Goal: Information Seeking & Learning: Learn about a topic

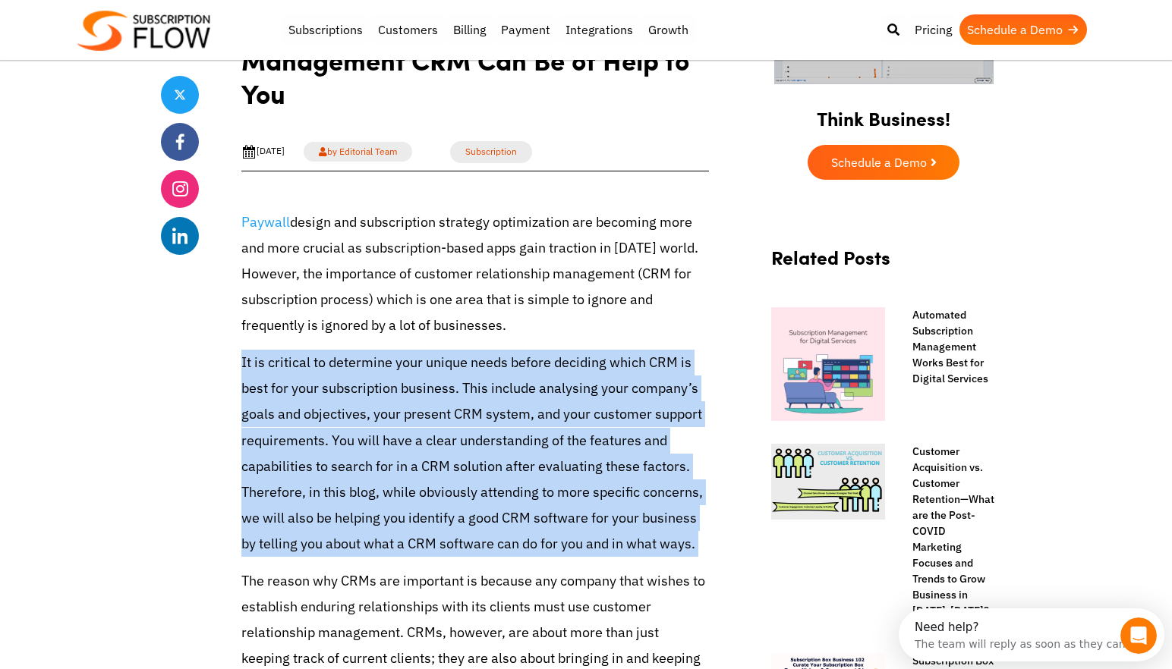
click at [389, 426] on p "It is critical to determine your unique needs before deciding which CRM is best…" at bounding box center [474, 454] width 467 height 208
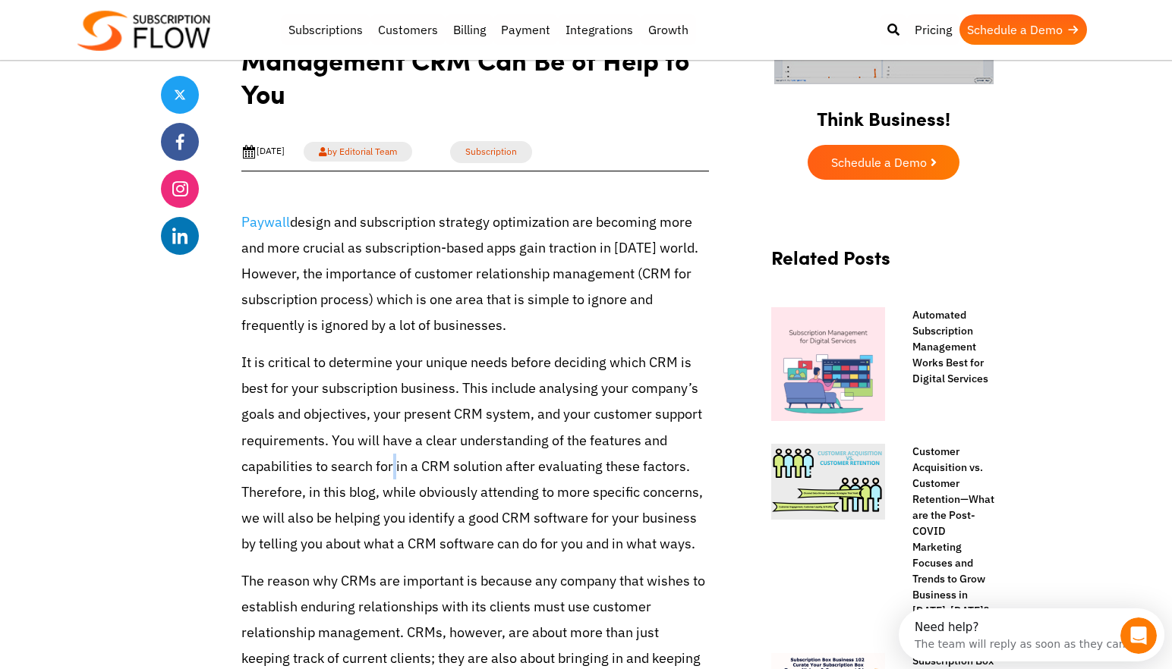
click at [389, 426] on p "It is critical to determine your unique needs before deciding which CRM is best…" at bounding box center [474, 454] width 467 height 208
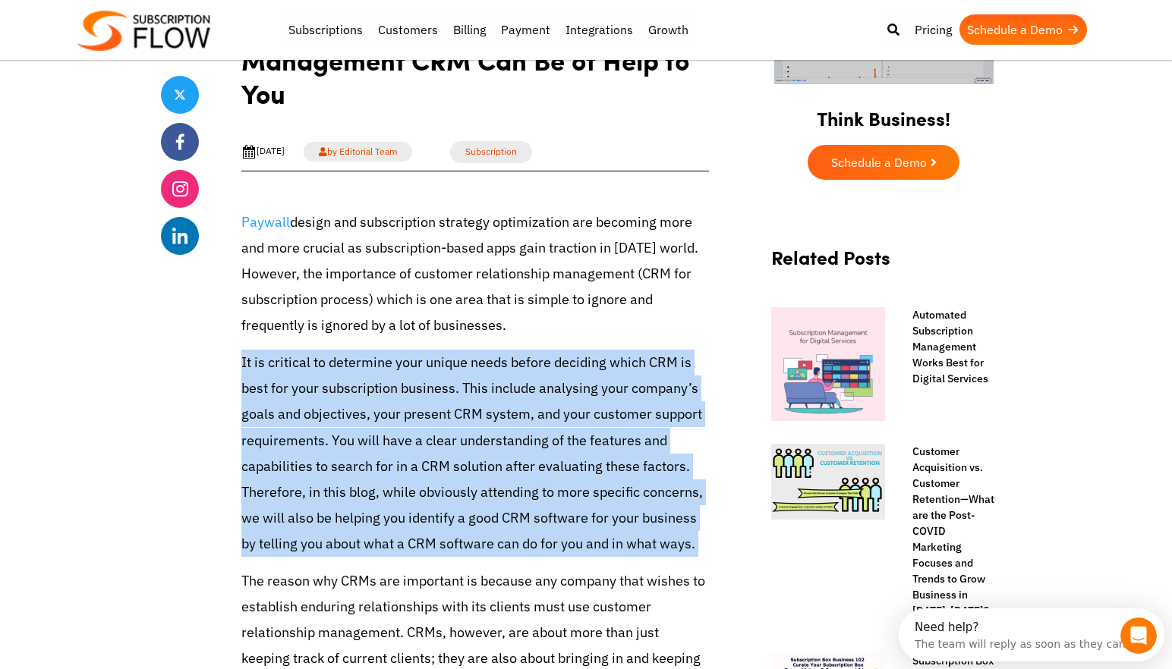
click at [389, 426] on p "It is critical to determine your unique needs before deciding which CRM is best…" at bounding box center [474, 454] width 467 height 208
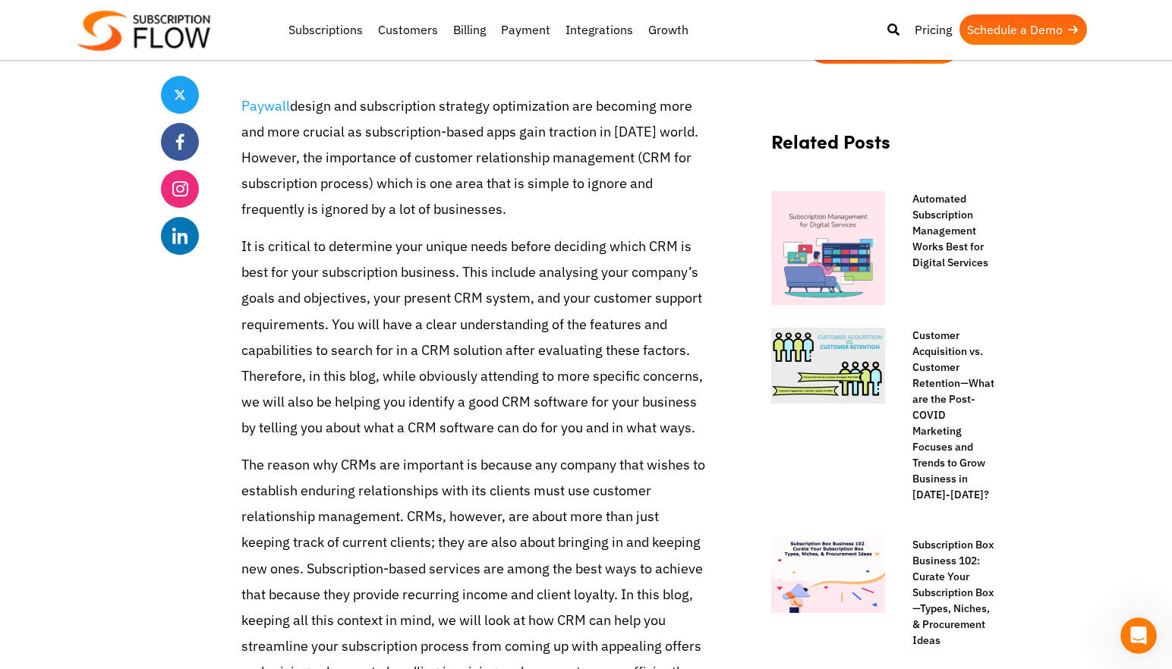
drag, startPoint x: 0, startPoint y: 0, endPoint x: 392, endPoint y: 429, distance: 580.7
click at [392, 452] on p "The reason why CRMs are important is because any company that wishes to establi…" at bounding box center [474, 582] width 467 height 260
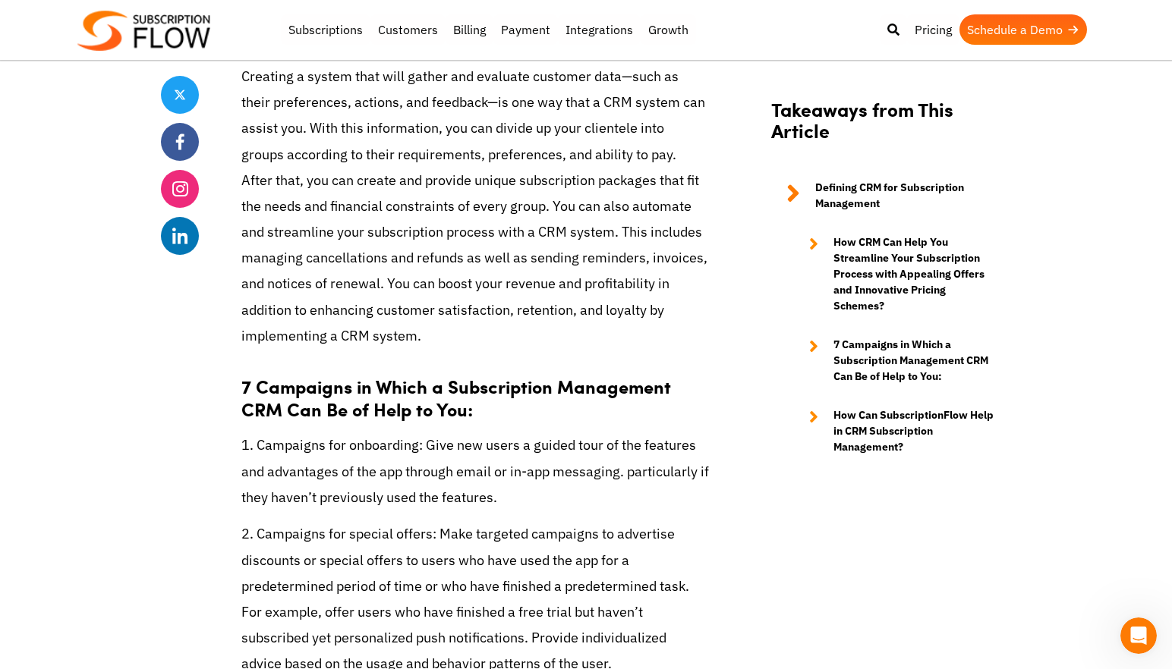
scroll to position [1974, 0]
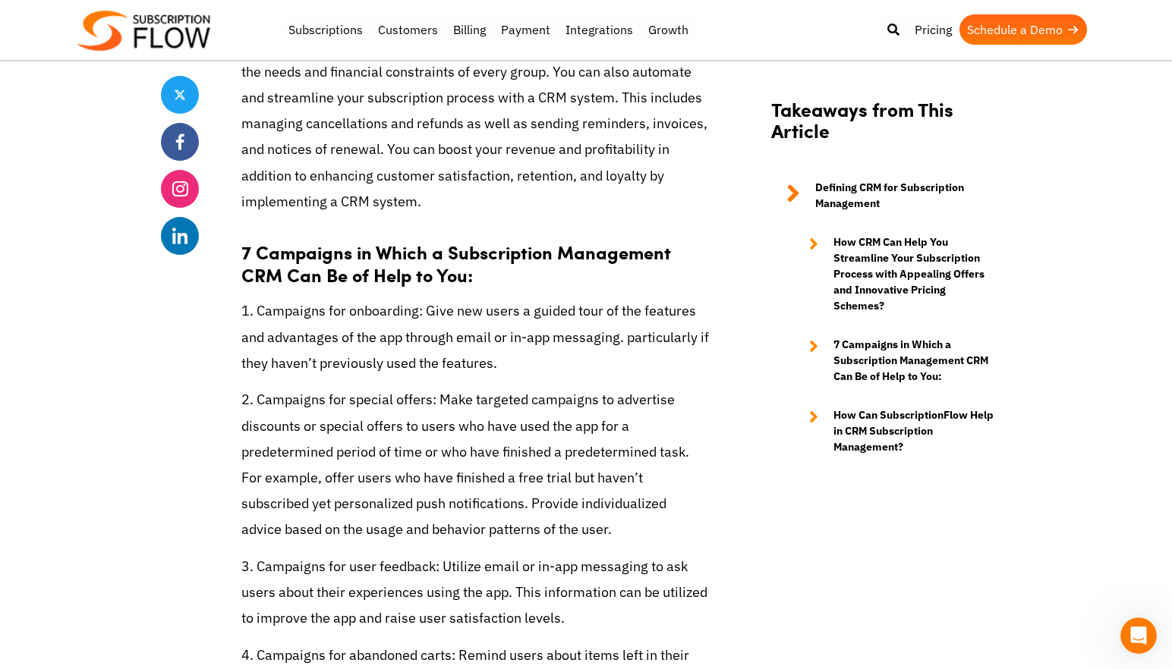
click at [449, 298] on p "1. Campaigns for onboarding: Give new users a guided tour of the features and a…" at bounding box center [474, 337] width 467 height 78
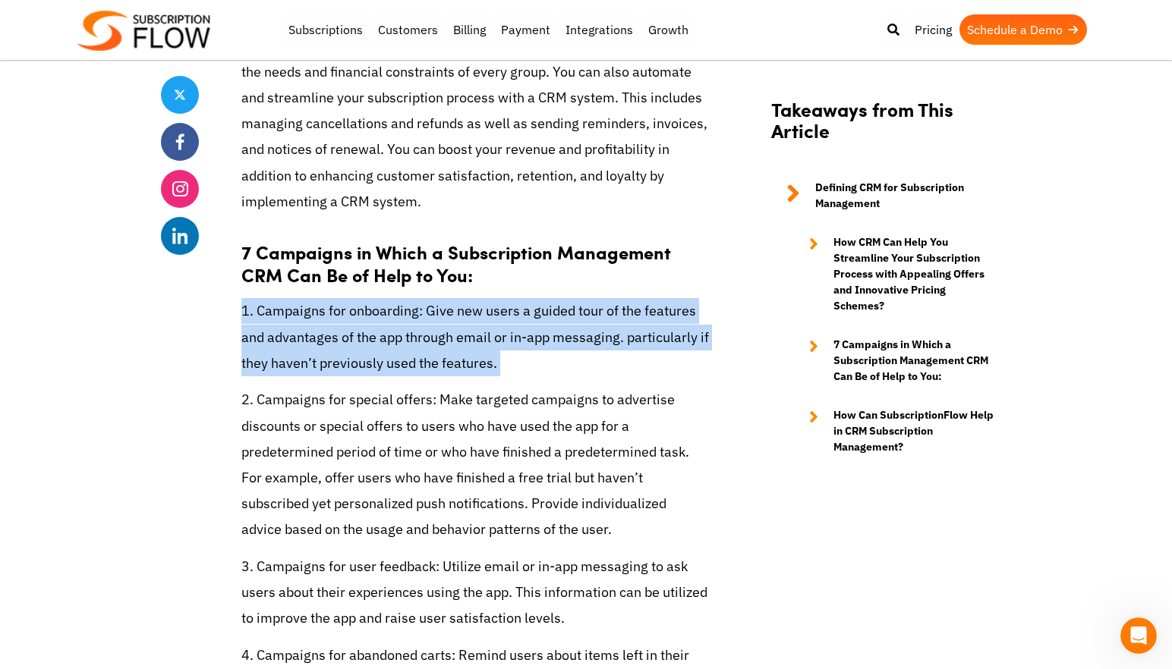
click at [449, 298] on p "1. Campaigns for onboarding: Give new users a guided tour of the features and a…" at bounding box center [474, 337] width 467 height 78
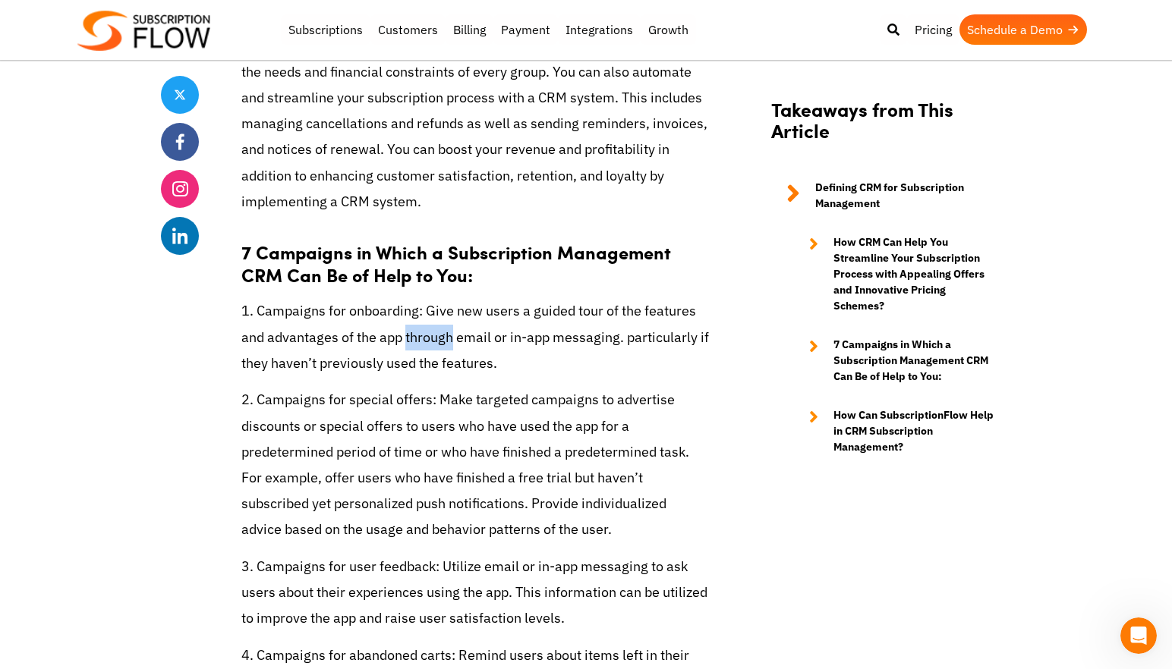
click at [449, 298] on p "1. Campaigns for onboarding: Give new users a guided tour of the features and a…" at bounding box center [474, 337] width 467 height 78
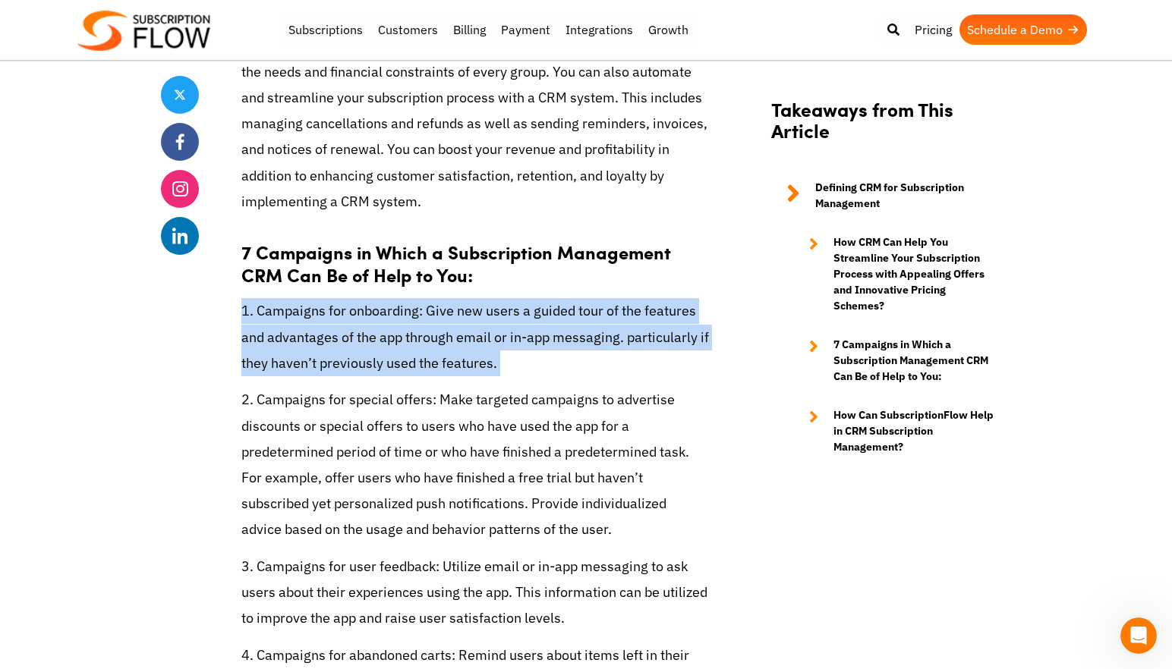
click at [449, 298] on p "1. Campaigns for onboarding: Give new users a guided tour of the features and a…" at bounding box center [474, 337] width 467 height 78
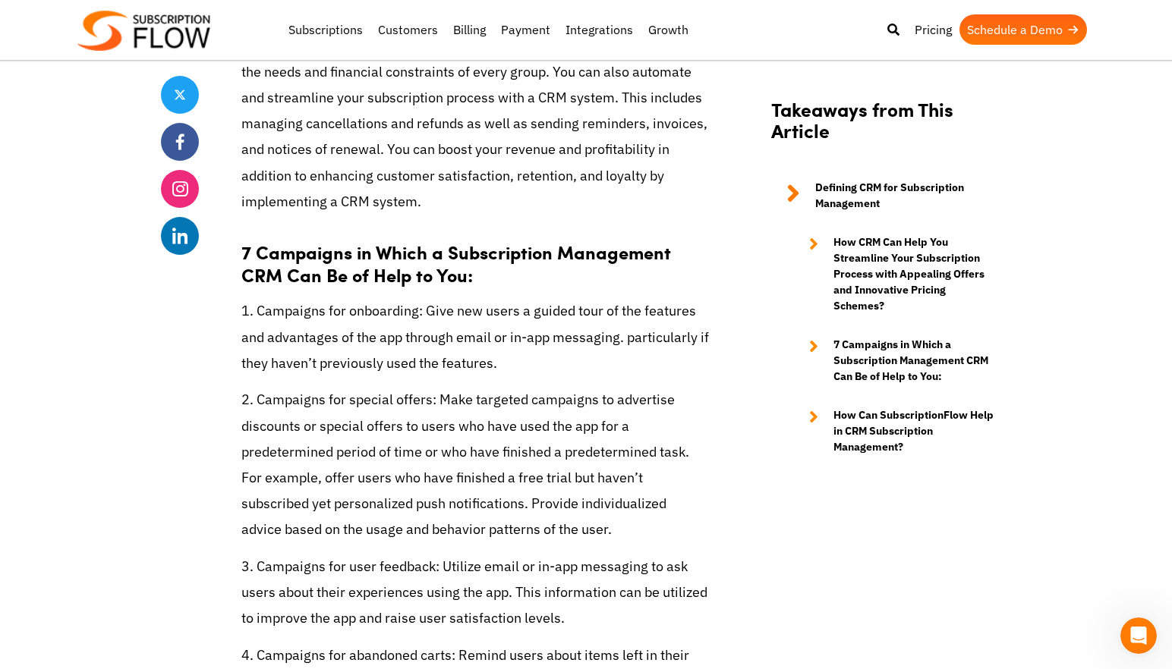
click at [448, 392] on p "2. Campaigns for special offers: Make targeted campaigns to advertise discounts…" at bounding box center [474, 465] width 467 height 156
click at [447, 389] on p "2. Campaigns for special offers: Make targeted campaigns to advertise discounts…" at bounding box center [474, 465] width 467 height 156
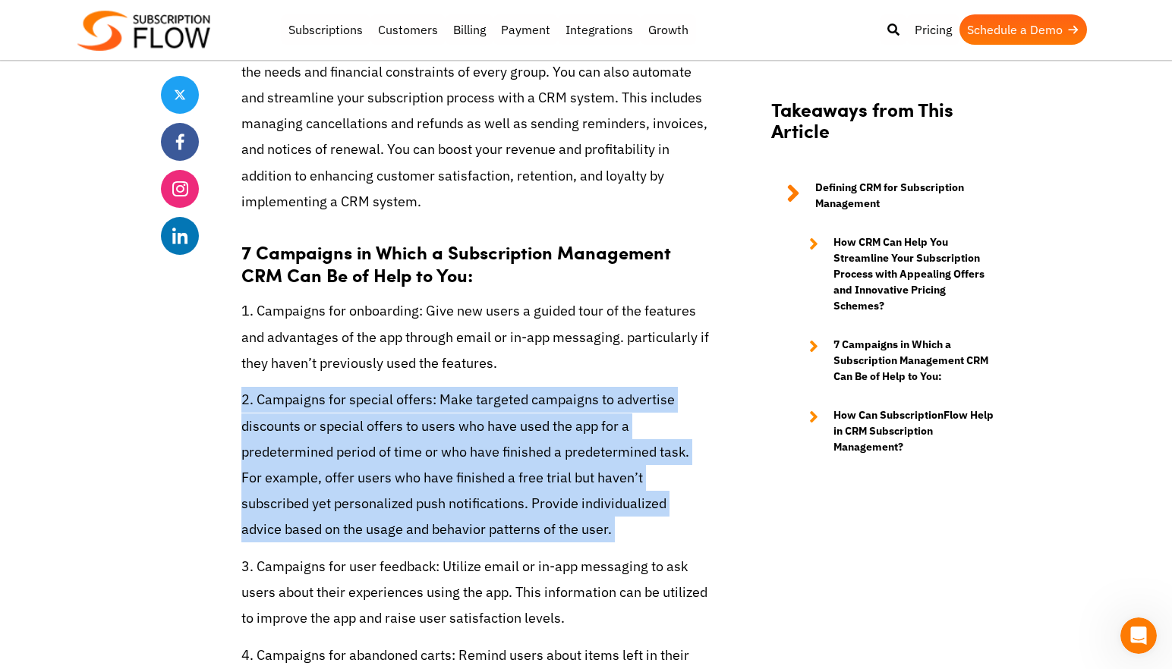
click at [447, 389] on p "2. Campaigns for special offers: Make targeted campaigns to advertise discounts…" at bounding box center [474, 465] width 467 height 156
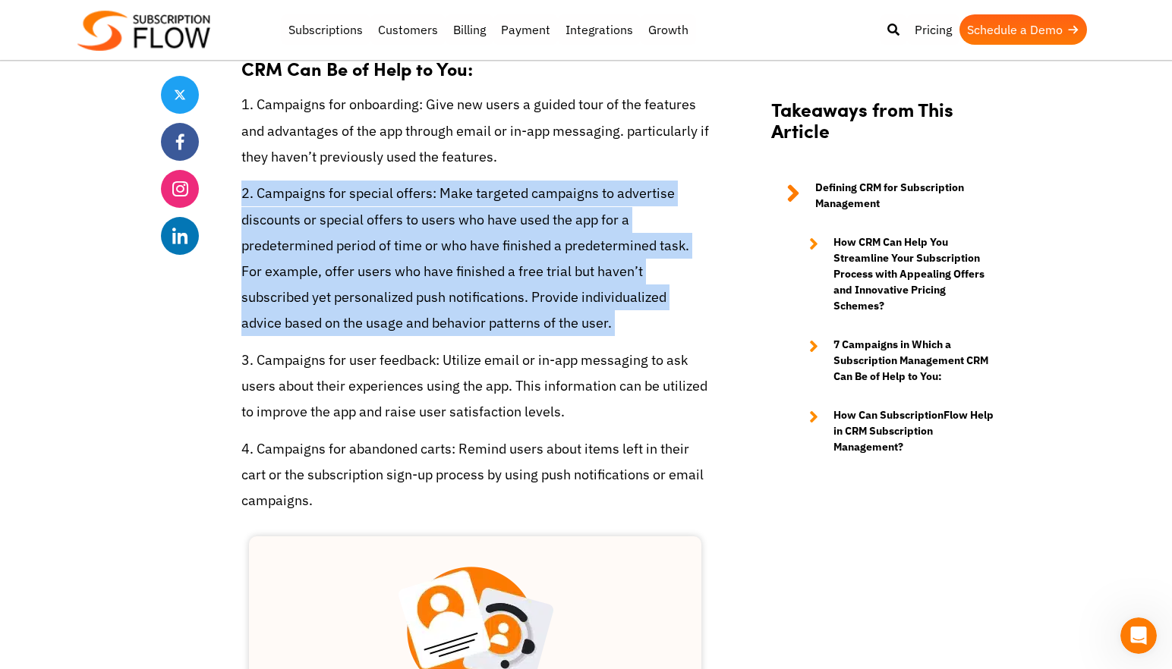
scroll to position [2252, 0]
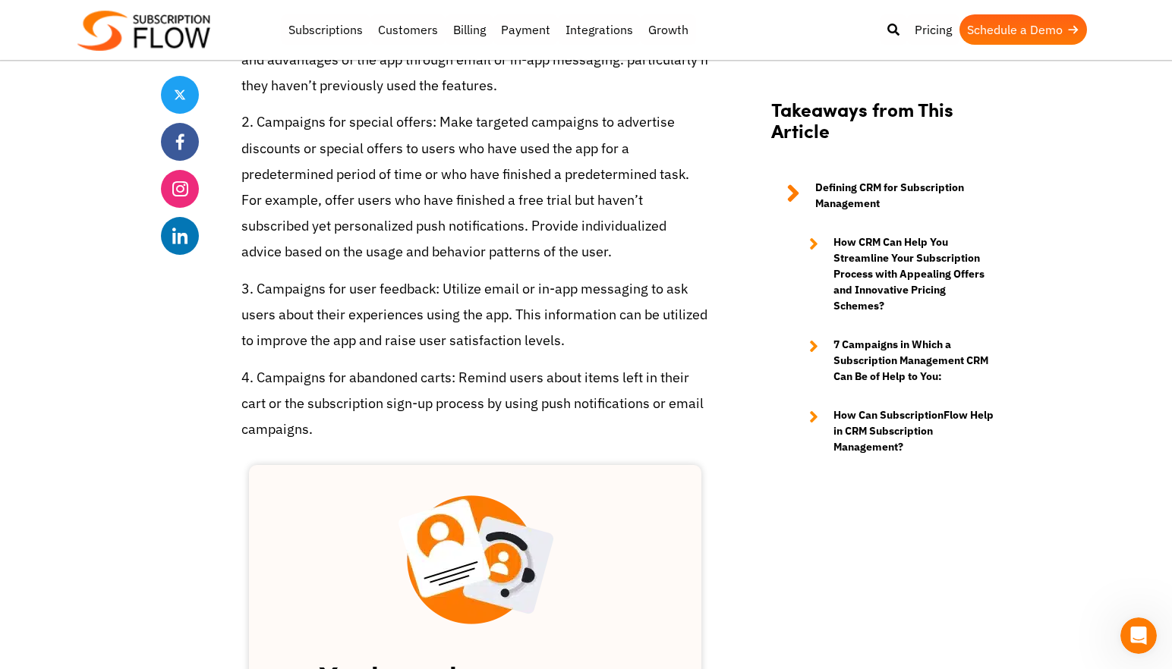
click at [445, 276] on p "3. Campaigns for user feedback: Utilize email or in-app messaging to ask users …" at bounding box center [474, 315] width 467 height 78
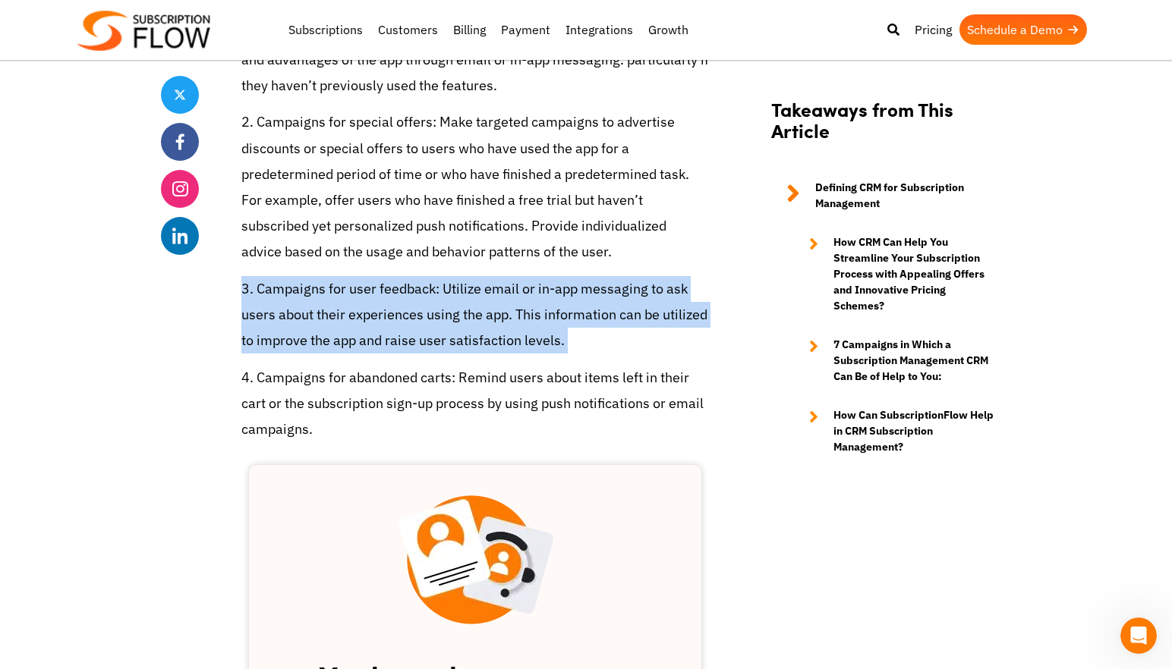
click at [445, 276] on p "3. Campaigns for user feedback: Utilize email or in-app messaging to ask users …" at bounding box center [474, 315] width 467 height 78
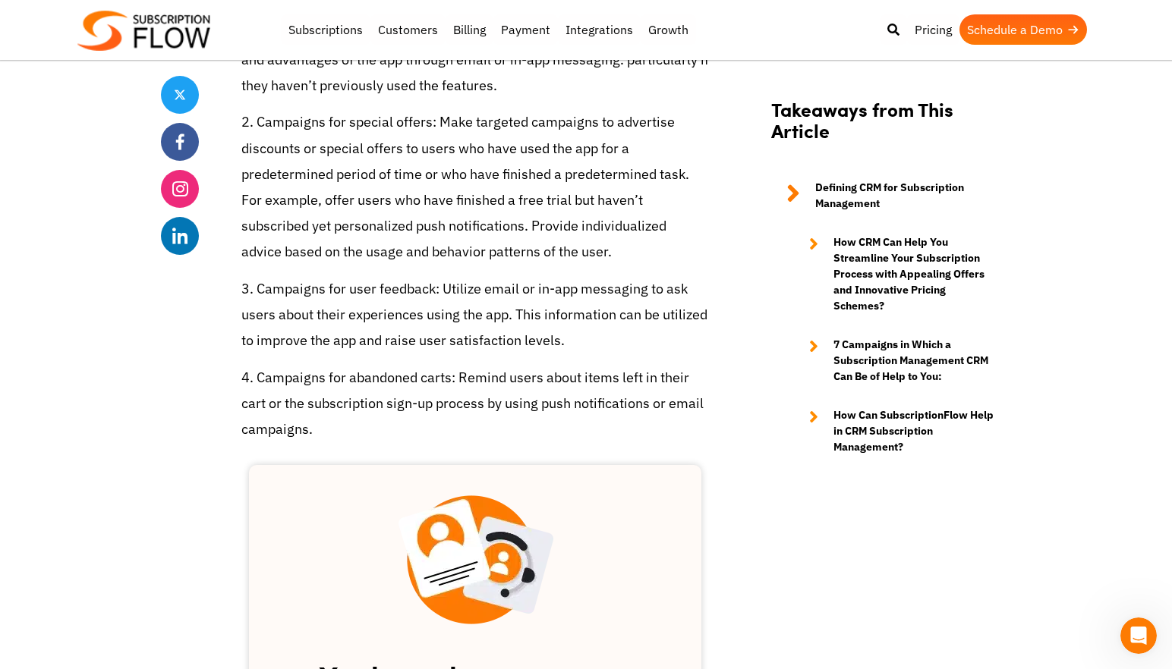
click at [382, 365] on p "4. Campaigns for abandoned carts: Remind users about items left in their cart o…" at bounding box center [474, 404] width 467 height 78
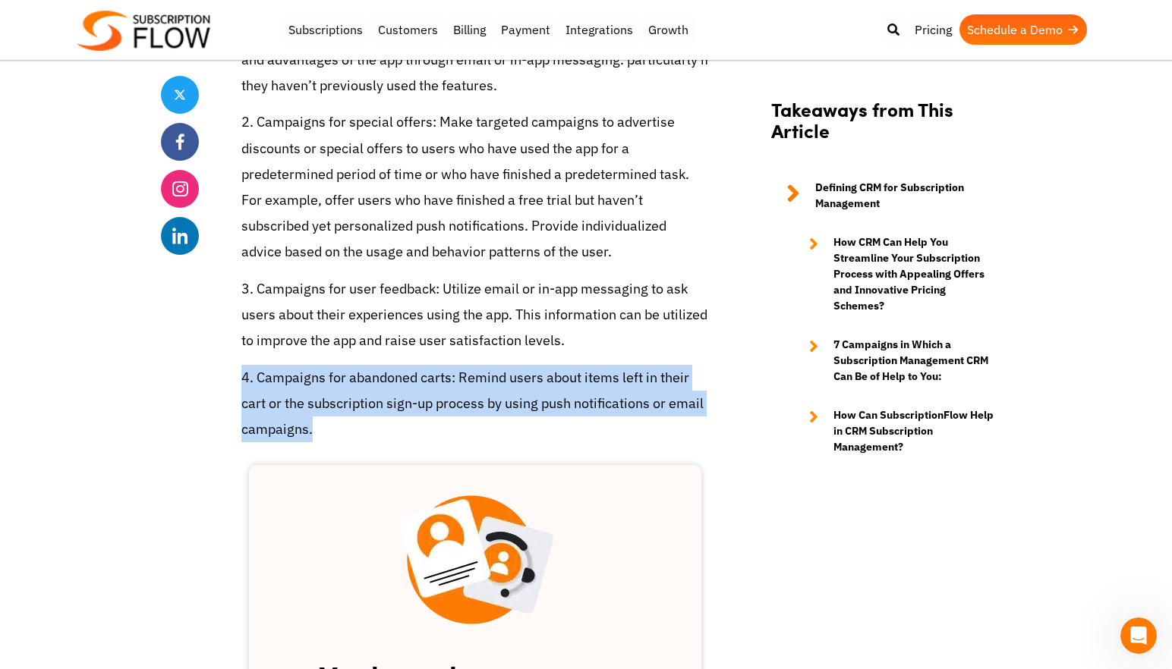
click at [382, 365] on p "4. Campaigns for abandoned carts: Remind users about items left in their cart o…" at bounding box center [474, 404] width 467 height 78
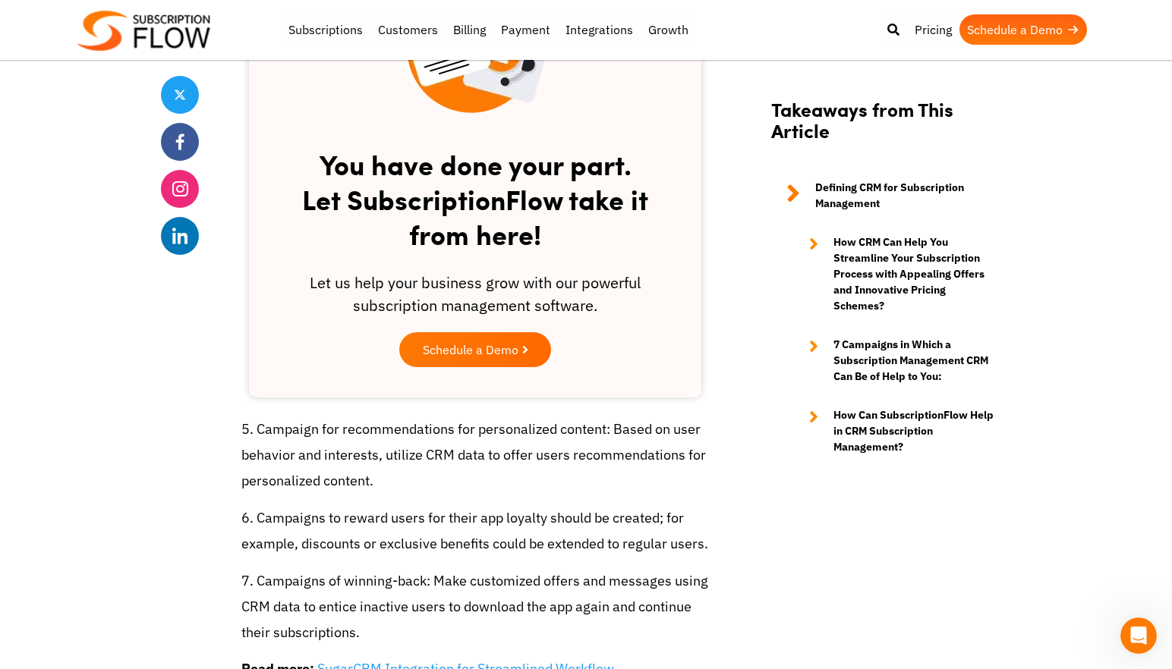
click at [387, 417] on p "5. Campaign for recommendations for personalized content: Based on user behavio…" at bounding box center [474, 456] width 467 height 78
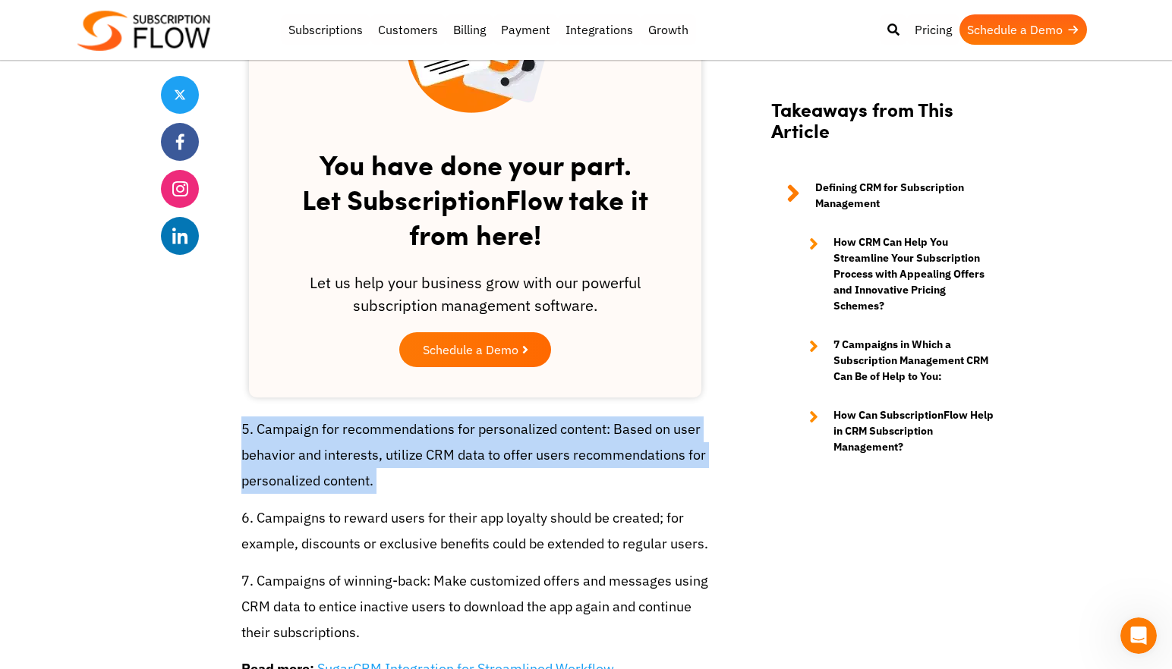
click at [387, 417] on p "5. Campaign for recommendations for personalized content: Based on user behavio…" at bounding box center [474, 456] width 467 height 78
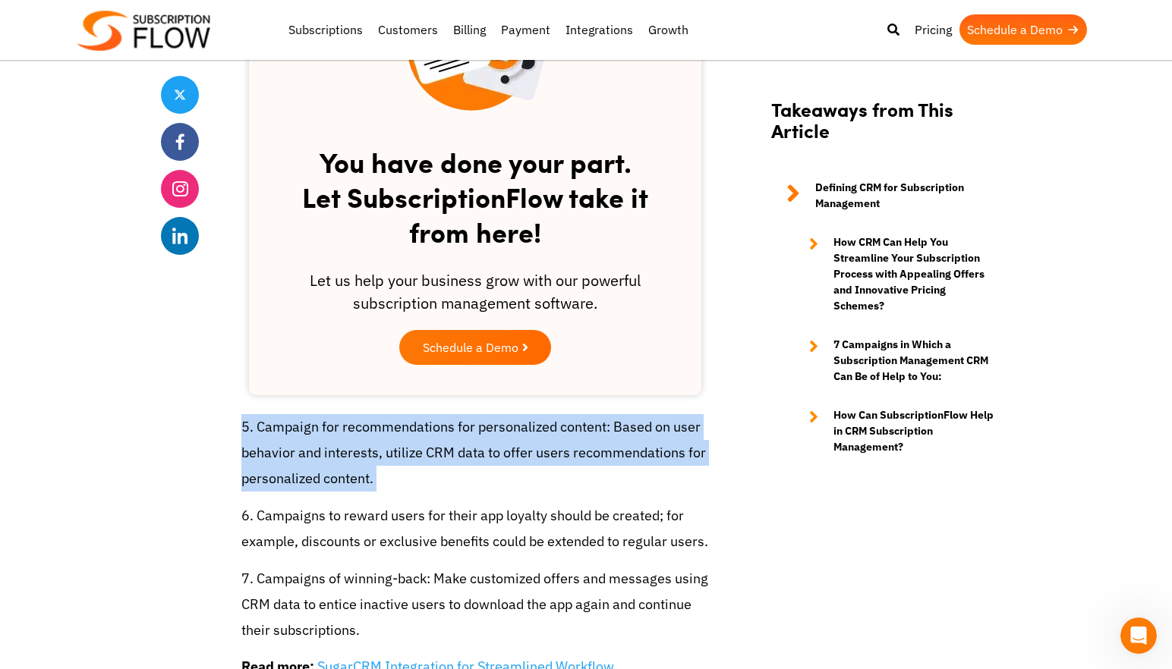
scroll to position [2766, 0]
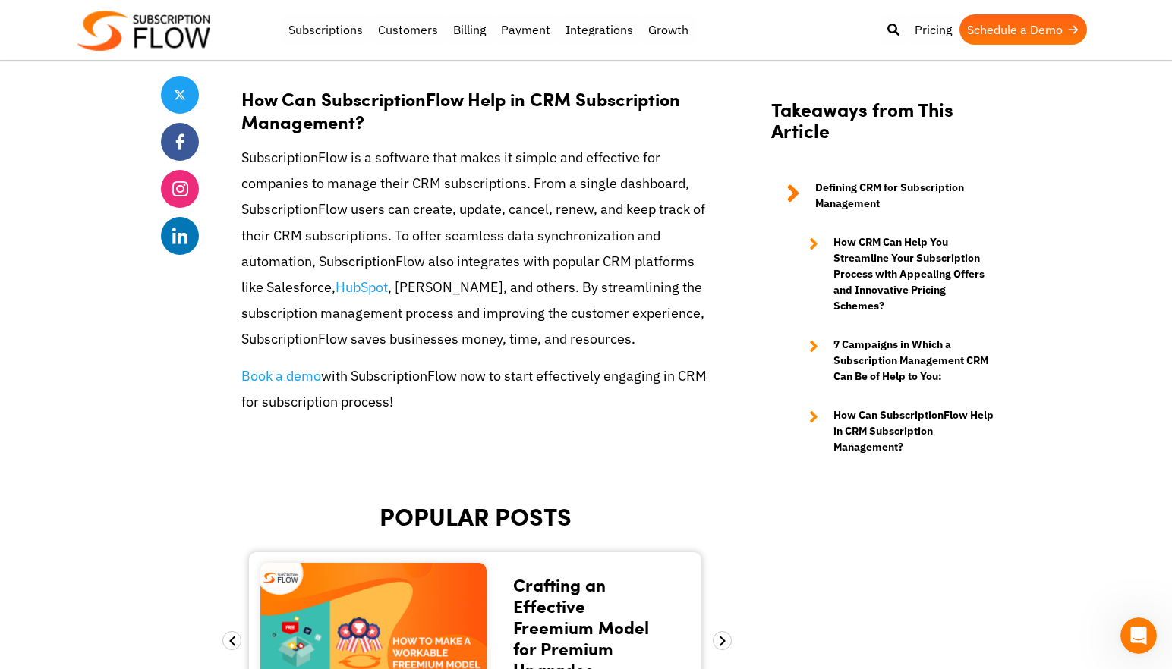
scroll to position [3355, 0]
